Goal: Task Accomplishment & Management: Use online tool/utility

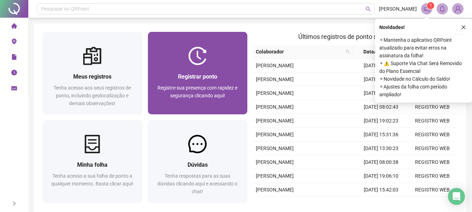
click at [191, 80] on span "Registrar ponto" at bounding box center [197, 76] width 39 height 7
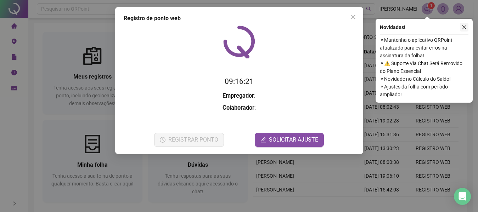
click at [463, 28] on icon "close" at bounding box center [464, 27] width 4 height 4
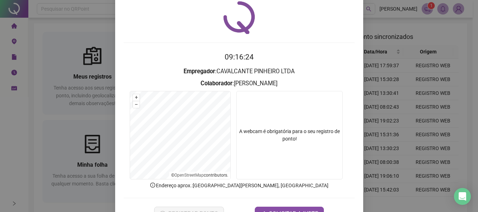
scroll to position [49, 0]
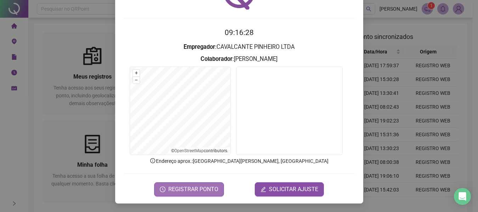
click at [187, 189] on span "REGISTRAR PONTO" at bounding box center [193, 189] width 50 height 8
click at [187, 189] on body "Página inicial Registrar ponto Espelho de ponto Meus registros Minhas solicitaç…" at bounding box center [236, 106] width 472 height 212
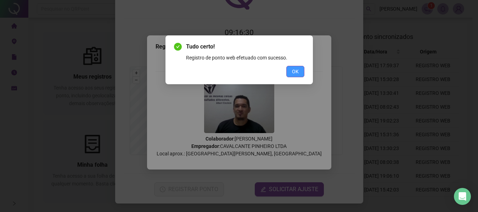
click at [296, 75] on span "OK" at bounding box center [295, 72] width 7 height 8
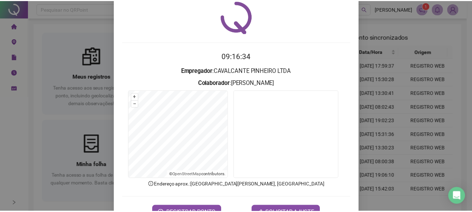
scroll to position [0, 0]
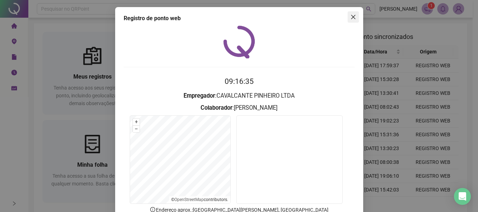
click at [351, 17] on icon "close" at bounding box center [353, 17] width 4 height 4
